Goal: Check status: Check status

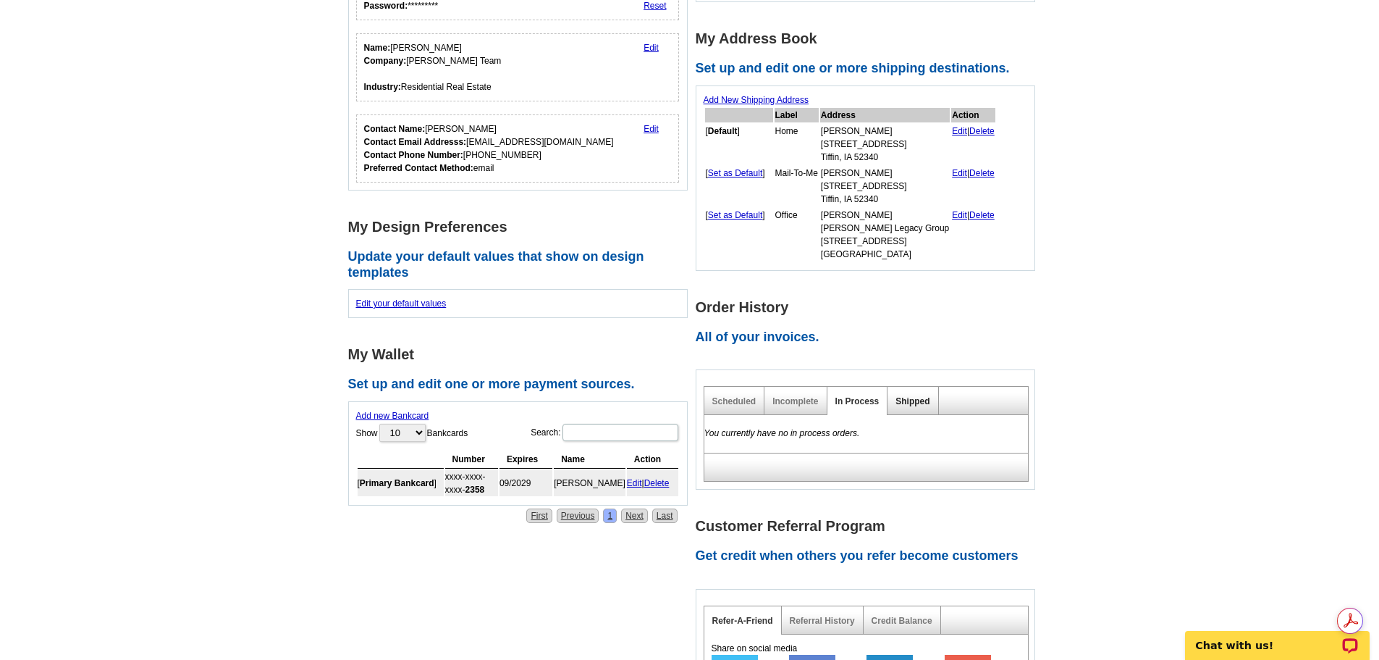
click at [915, 406] on link "Shipped" at bounding box center [913, 401] width 34 height 10
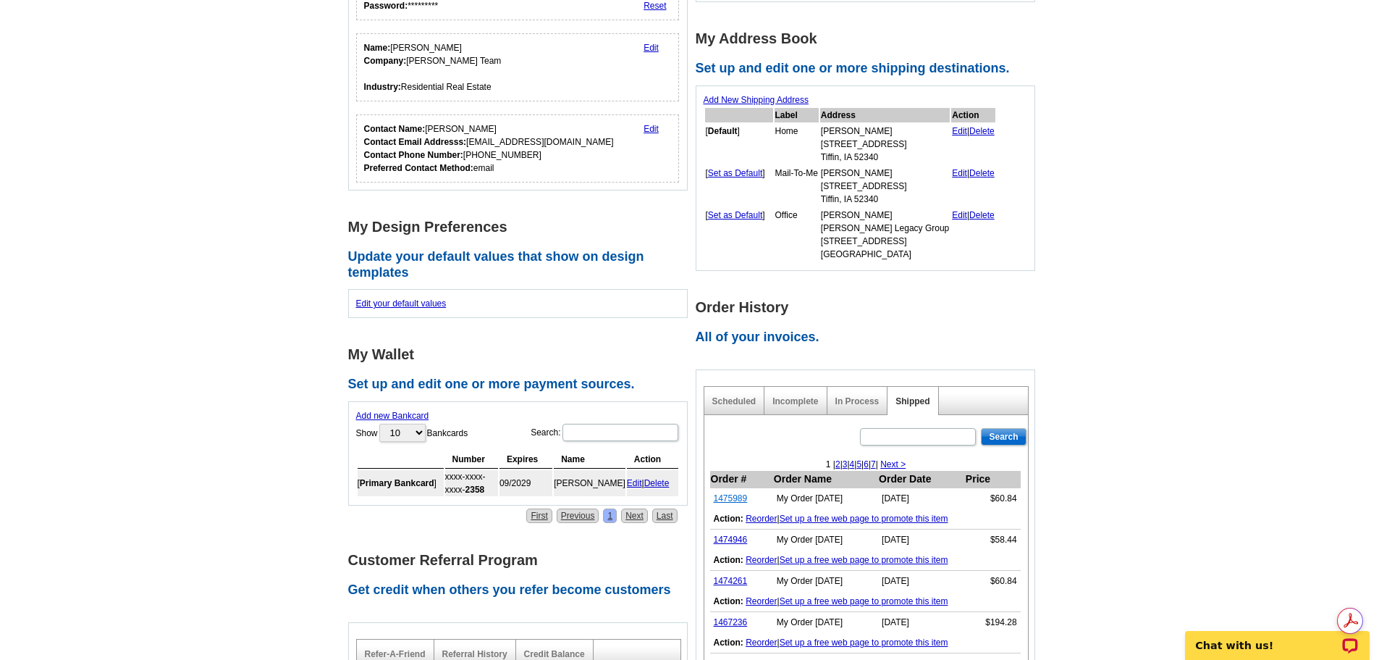
click at [737, 497] on link "1475989" at bounding box center [731, 498] width 34 height 10
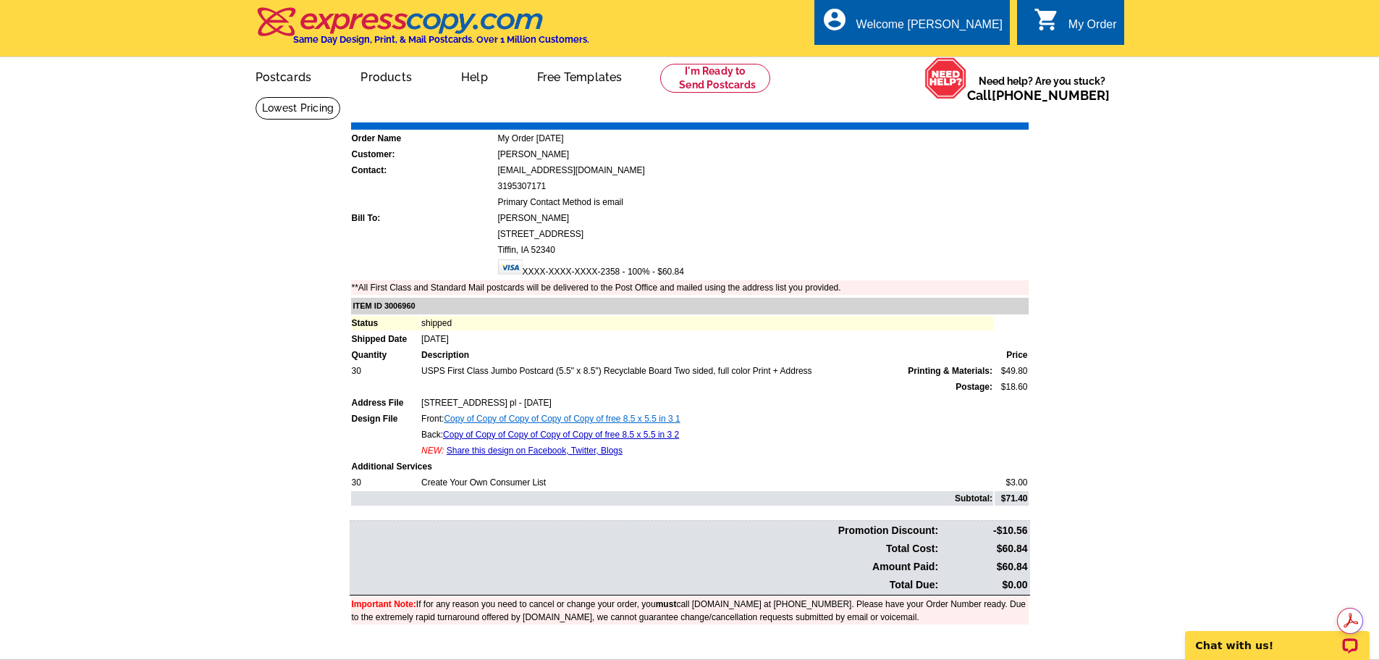
click at [494, 421] on link "Copy of Copy of Copy of Copy of Copy of free 8.5 x 5.5 in 3 1" at bounding box center [562, 418] width 236 height 10
drag, startPoint x: 998, startPoint y: 113, endPoint x: 966, endPoint y: 288, distance: 178.1
click at [996, 113] on link "Print Invoice" at bounding box center [991, 112] width 75 height 12
